Goal: Transaction & Acquisition: Purchase product/service

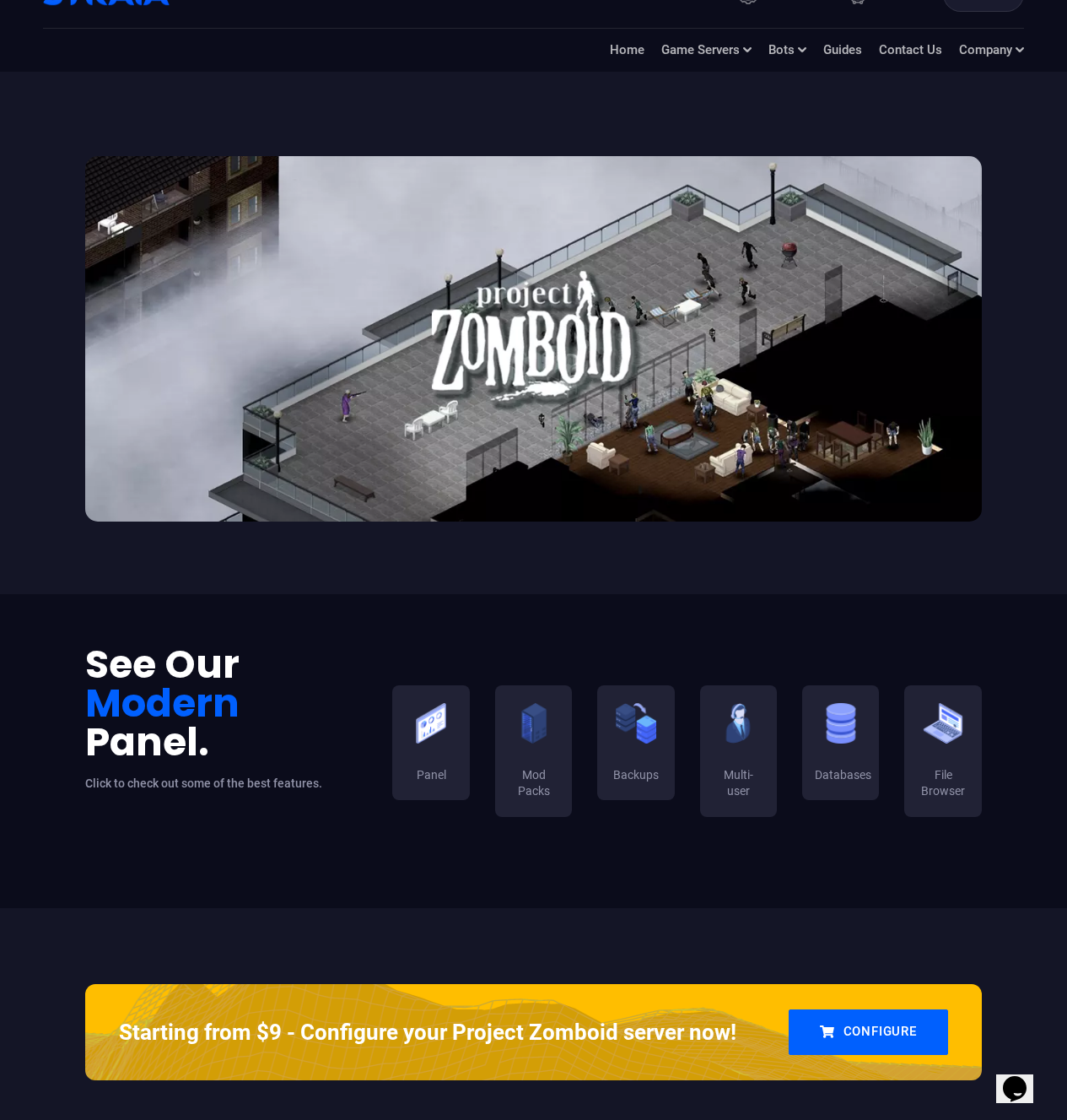
scroll to position [168, 0]
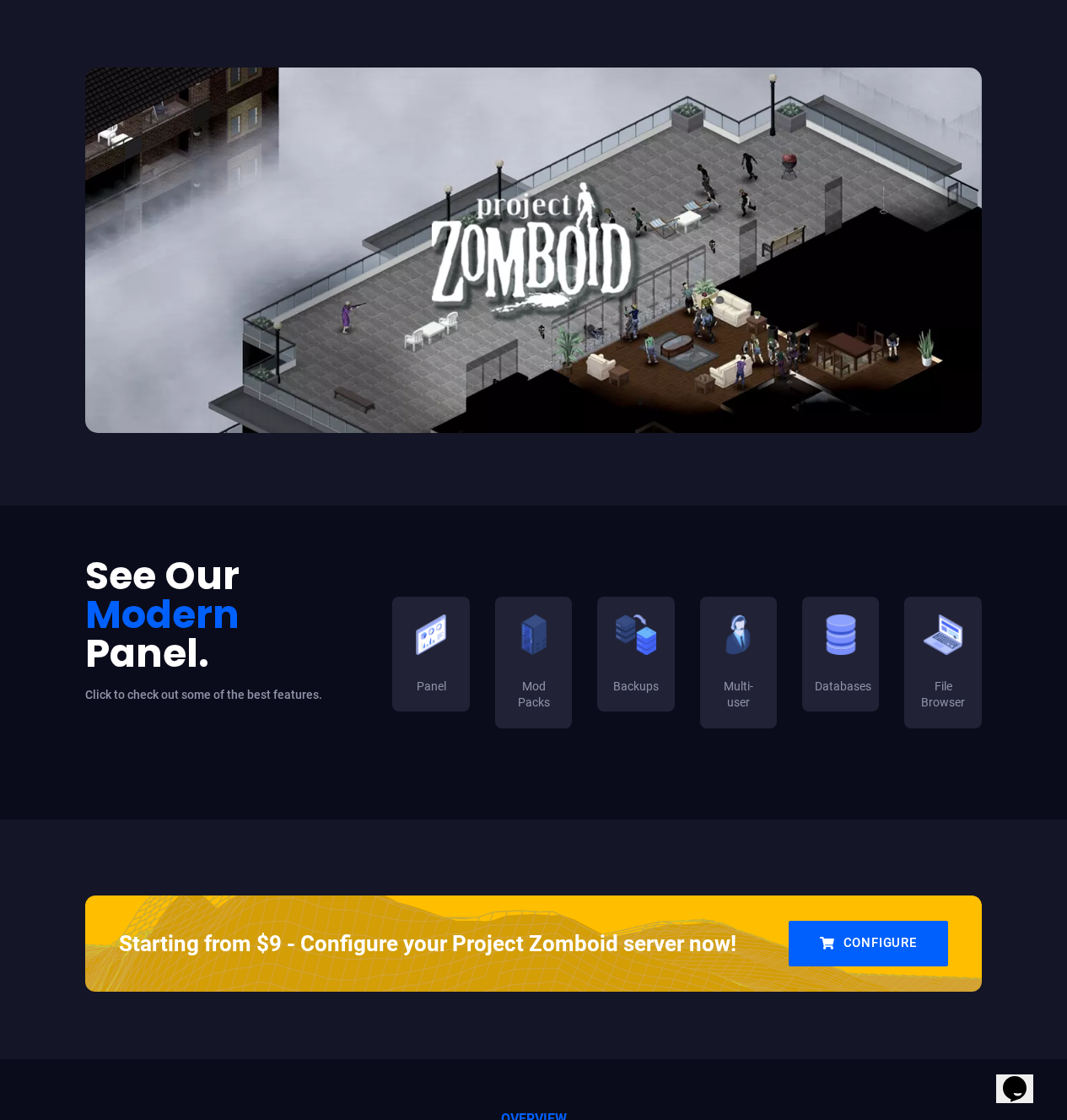
click at [565, 333] on img at bounding box center [533, 250] width 897 height 366
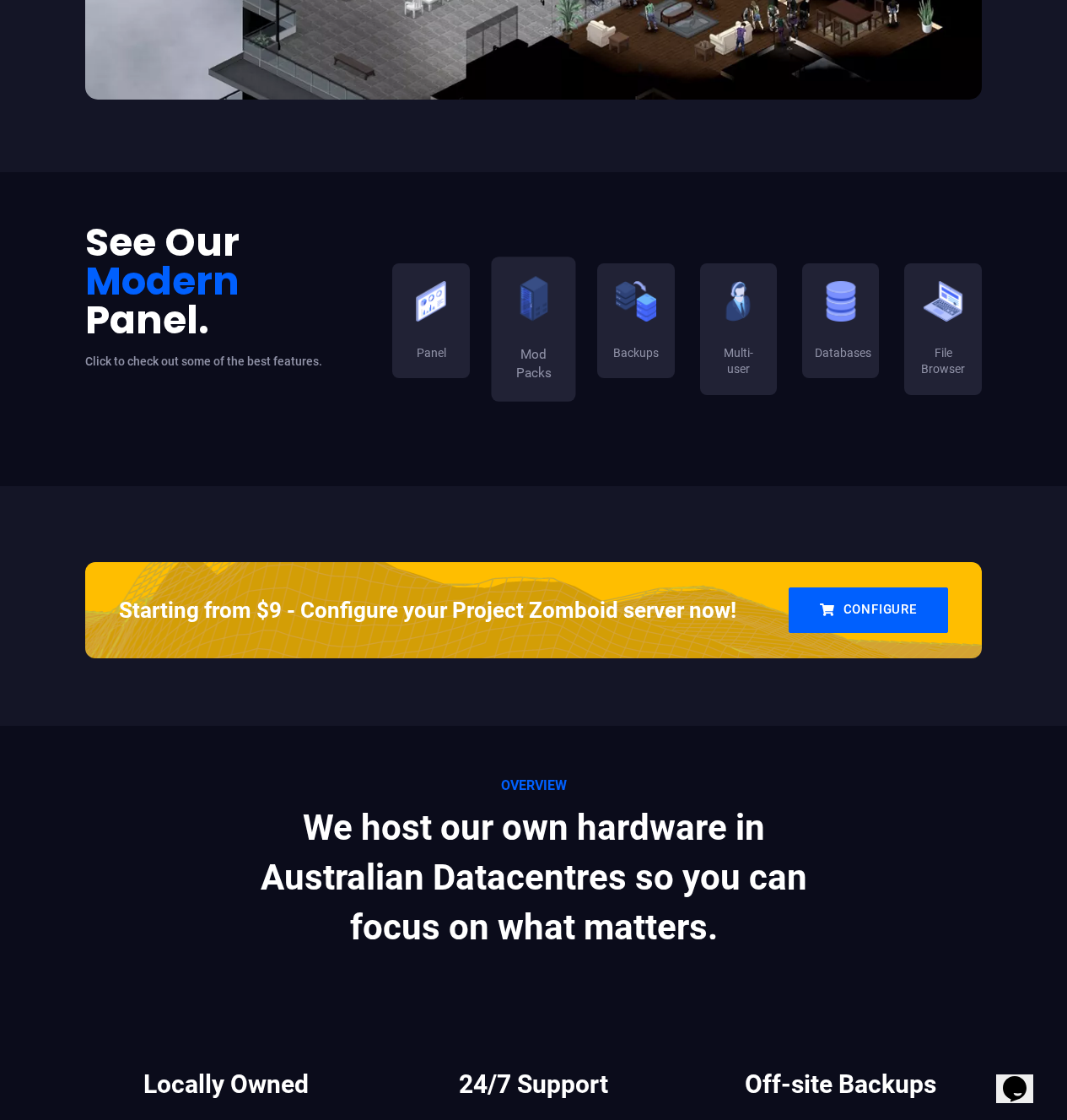
scroll to position [506, 0]
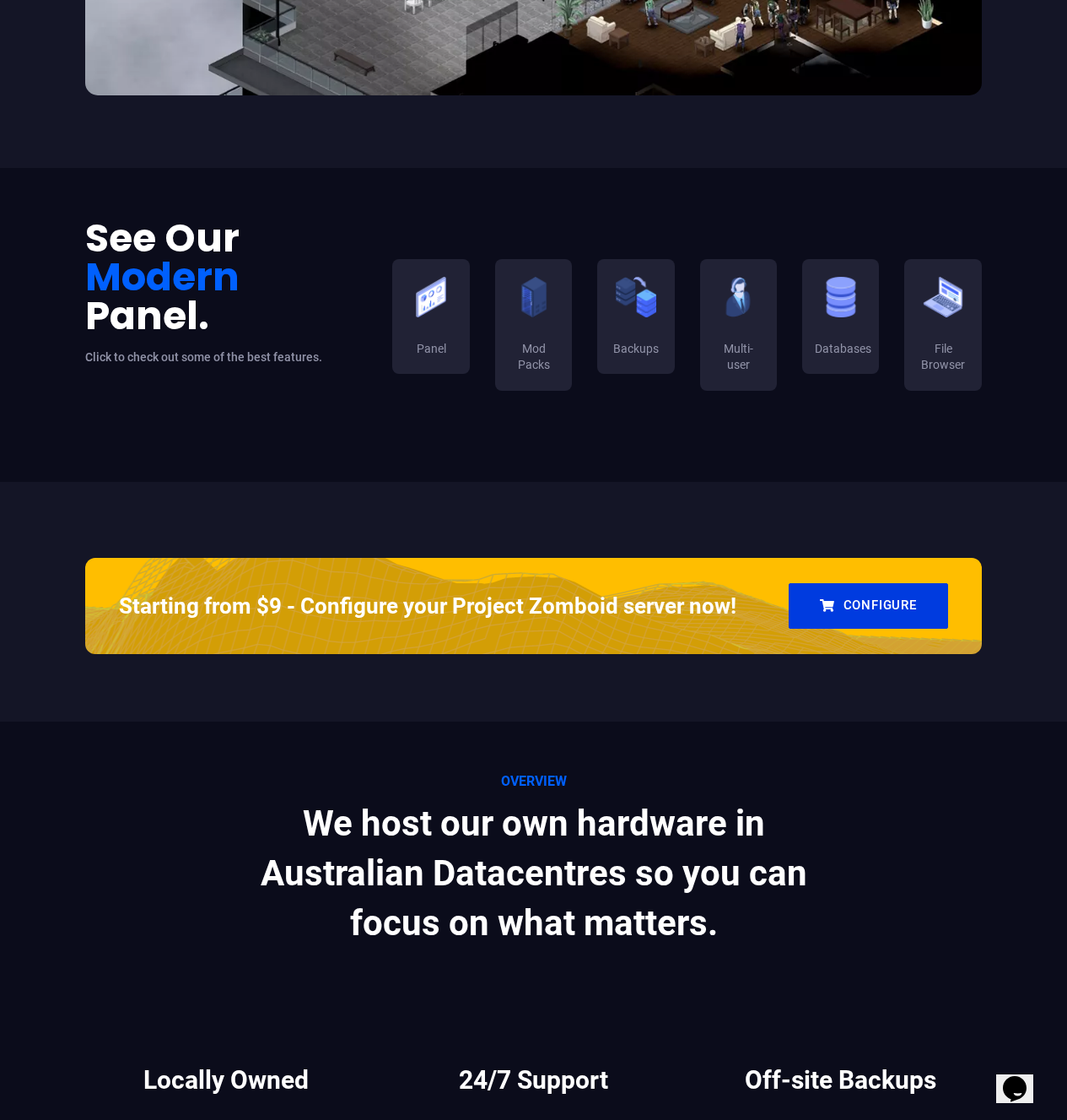
click at [894, 613] on link "Configure" at bounding box center [868, 607] width 160 height 46
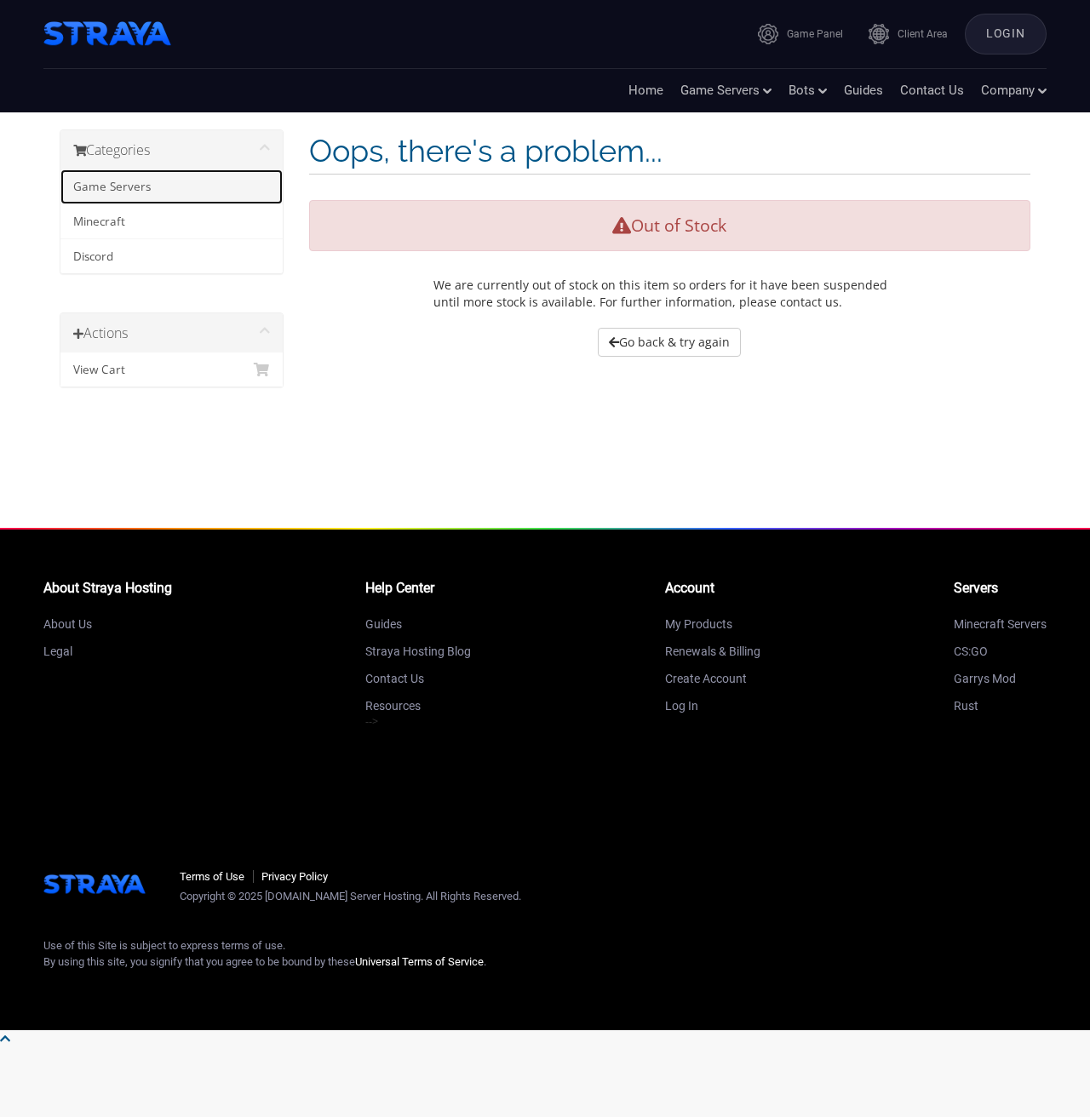
click at [115, 198] on link "Game Servers" at bounding box center [171, 186] width 222 height 35
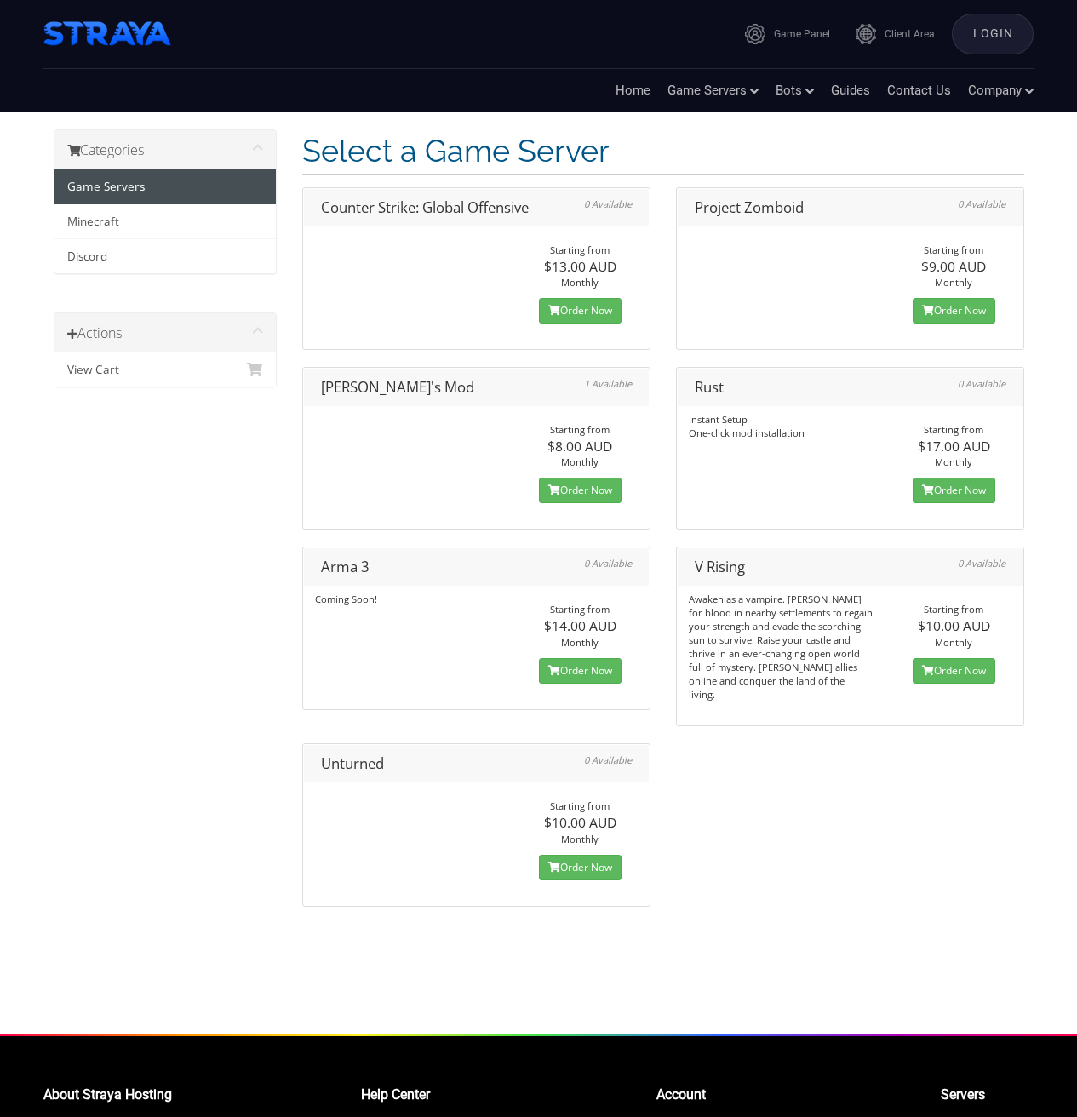
click at [787, 274] on div "Project Zomboid 0 Available Starting from $9.00 AUD" at bounding box center [850, 268] width 348 height 163
click at [945, 309] on link "Order Now" at bounding box center [954, 311] width 83 height 26
